Goal: Task Accomplishment & Management: Manage account settings

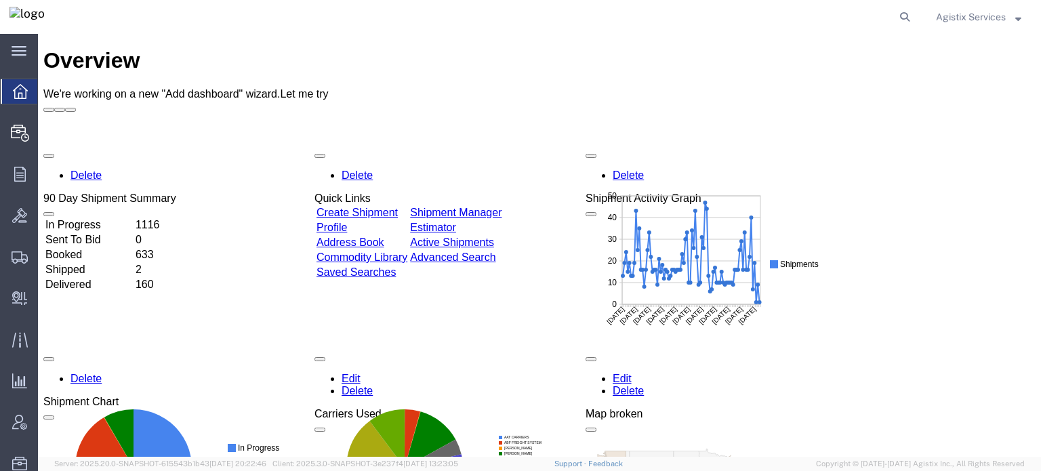
click at [0, 0] on span "Shipment Manager" at bounding box center [0, 0] width 0 height 0
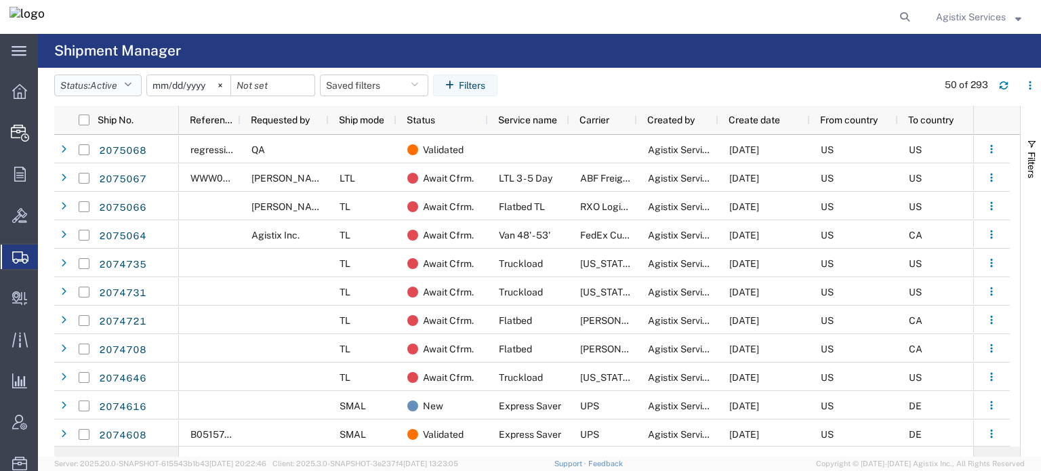
click at [117, 84] on span "Active" at bounding box center [103, 85] width 27 height 11
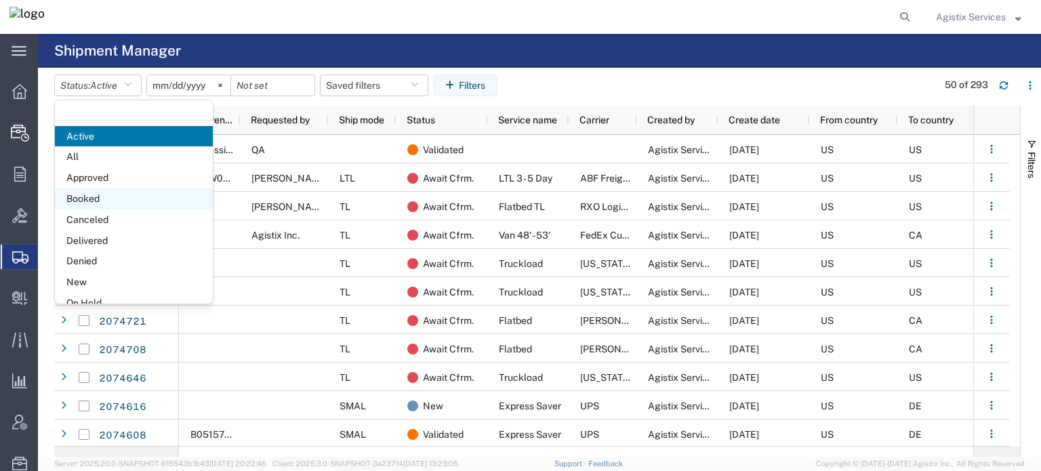
click at [121, 202] on span "Booked" at bounding box center [134, 198] width 158 height 21
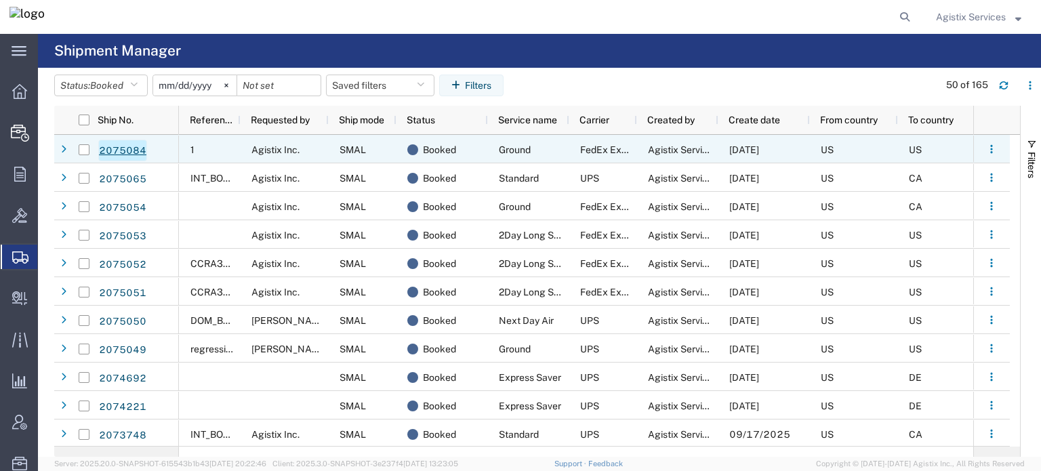
click at [123, 147] on link "2075084" at bounding box center [122, 151] width 49 height 22
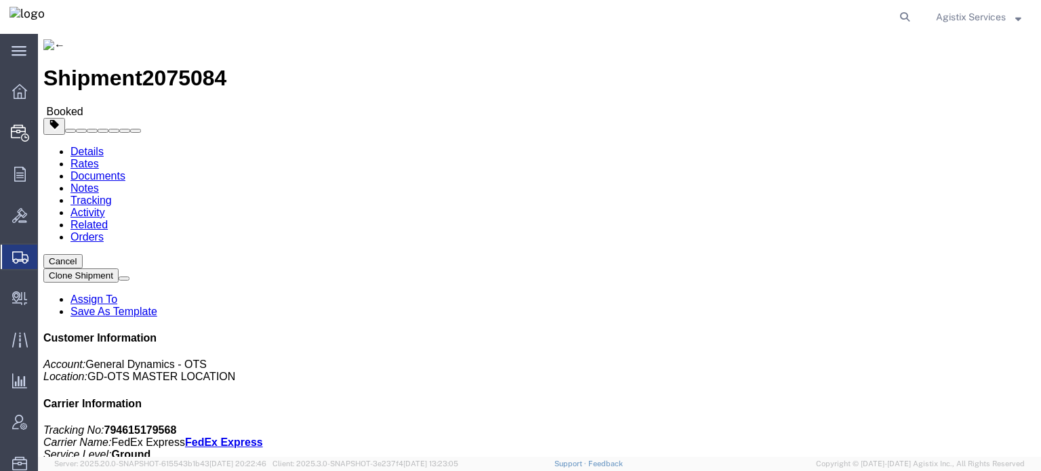
click link "Documents"
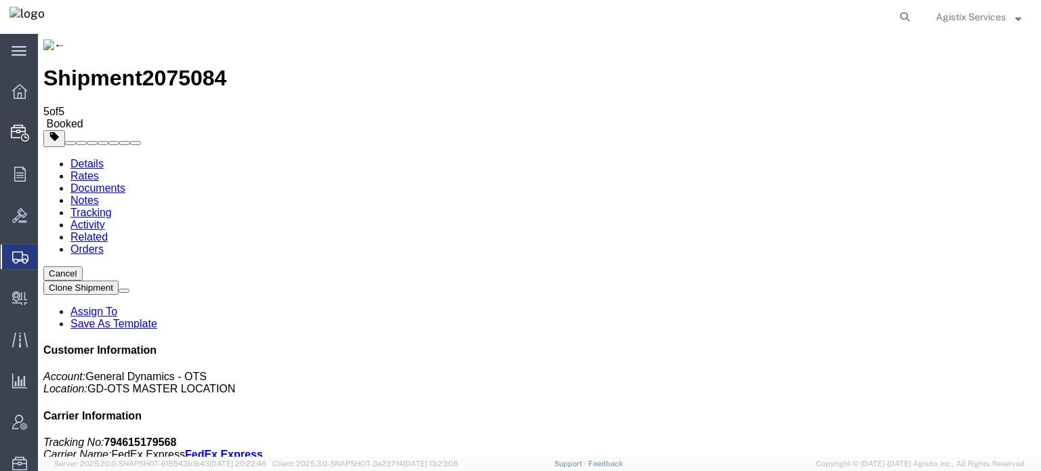
click at [981, 13] on span "Agistix Services" at bounding box center [971, 16] width 70 height 15
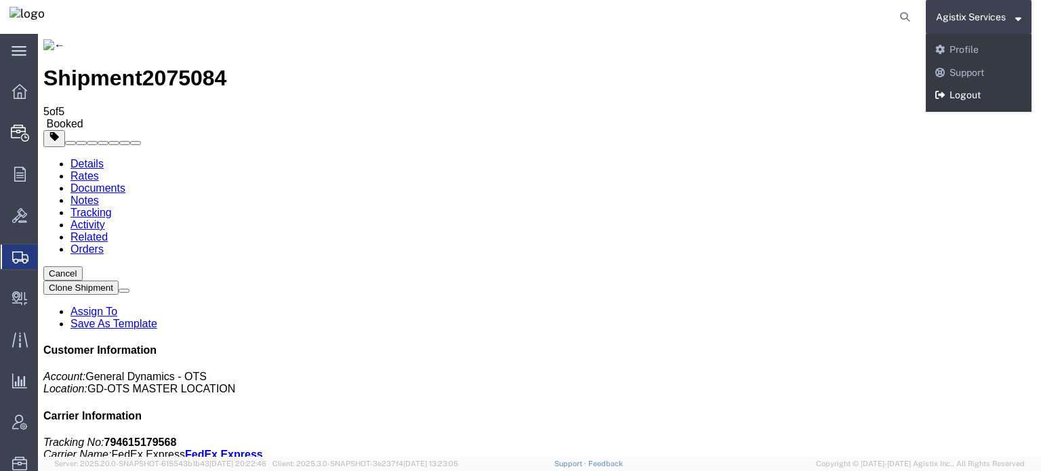
click at [979, 89] on link "Logout" at bounding box center [979, 95] width 106 height 23
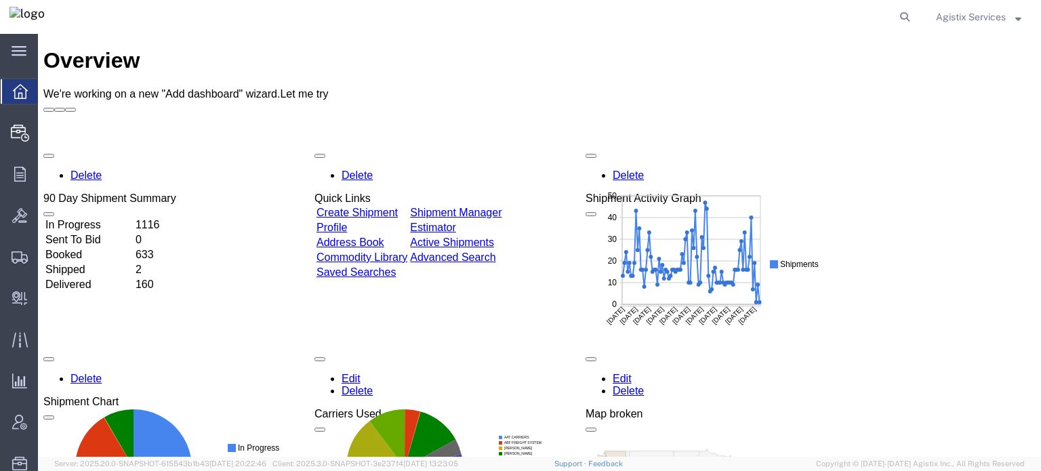
click at [993, 16] on span "Agistix Services" at bounding box center [971, 16] width 70 height 15
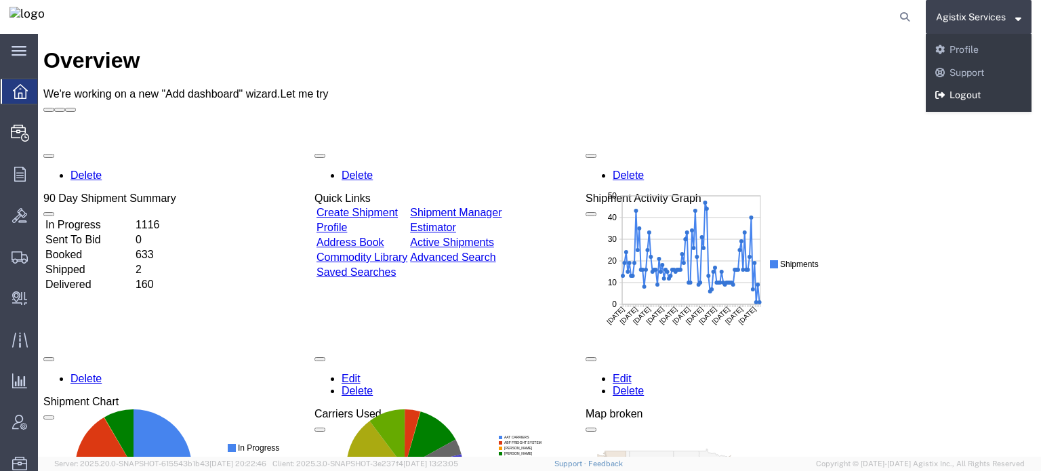
click at [970, 96] on link "Logout" at bounding box center [979, 95] width 106 height 23
